Goal: Transaction & Acquisition: Obtain resource

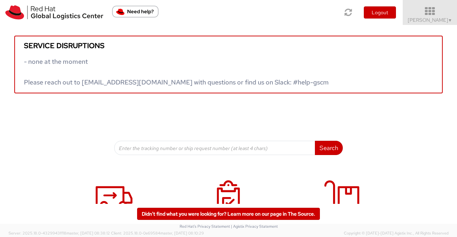
click at [449, 20] on span "▼" at bounding box center [450, 20] width 4 height 6
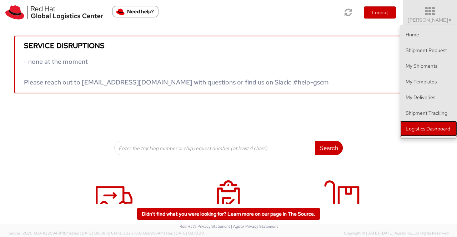
click at [434, 127] on link "Logistics Dashboard" at bounding box center [428, 129] width 57 height 16
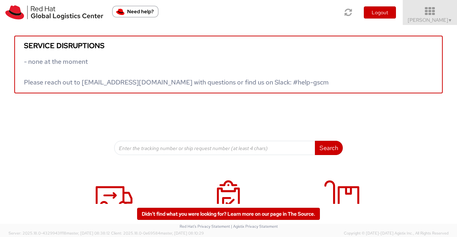
click at [449, 21] on span "▼" at bounding box center [450, 20] width 4 height 6
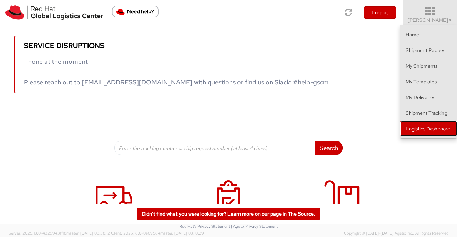
click at [426, 128] on link "Logistics Dashboard" at bounding box center [428, 129] width 57 height 16
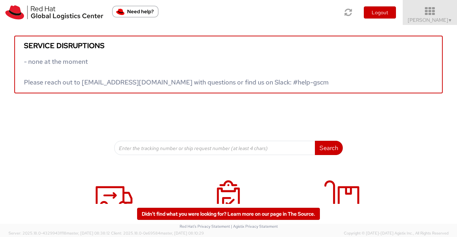
click at [445, 22] on span "Sumitra Hansdah ▼" at bounding box center [429, 20] width 45 height 6
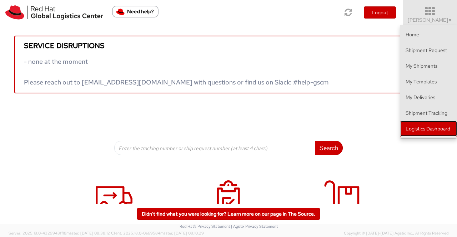
click at [447, 128] on link "Logistics Dashboard" at bounding box center [428, 129] width 57 height 16
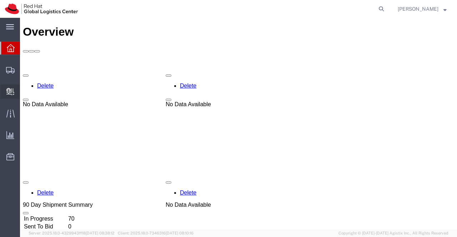
click at [0, 0] on span "Create Delivery" at bounding box center [0, 0] width 0 height 0
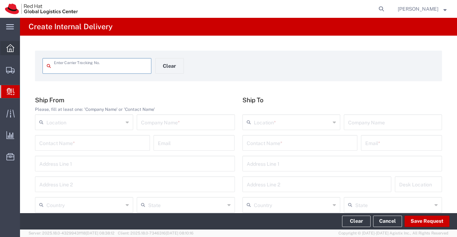
click at [9, 46] on icon at bounding box center [10, 48] width 8 height 8
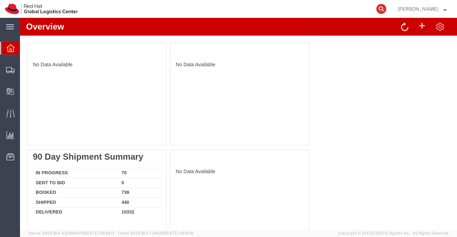
click at [382, 9] on icon at bounding box center [381, 9] width 10 height 10
paste input "392711624960"
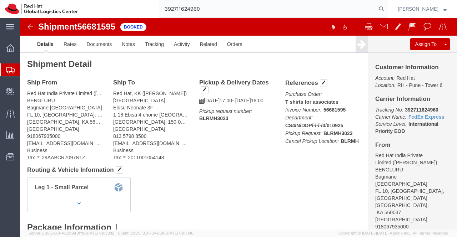
type input "392711624960"
drag, startPoint x: 86, startPoint y: 28, endPoint x: 94, endPoint y: 36, distance: 11.4
click link "Documents"
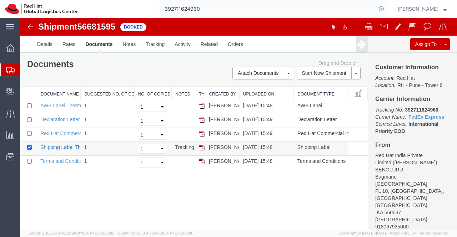
click at [61, 148] on link "Shipping Label Thermal" at bounding box center [66, 147] width 53 height 6
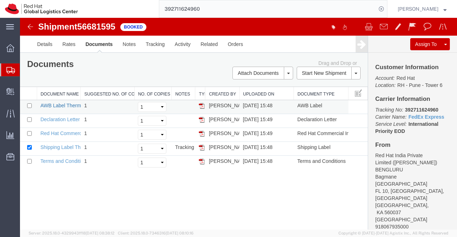
click at [69, 105] on link "AWB Label Thermal" at bounding box center [62, 106] width 45 height 6
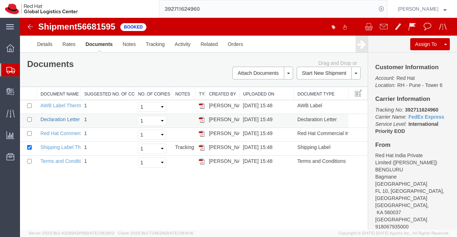
click at [49, 118] on link "Declaration Letter" at bounding box center [60, 120] width 40 height 6
drag, startPoint x: 55, startPoint y: 132, endPoint x: 199, endPoint y: 213, distance: 165.3
click at [55, 132] on link "Red Hat Commercial Invoice" at bounding box center [71, 134] width 63 height 6
